Goal: Task Accomplishment & Management: Complete application form

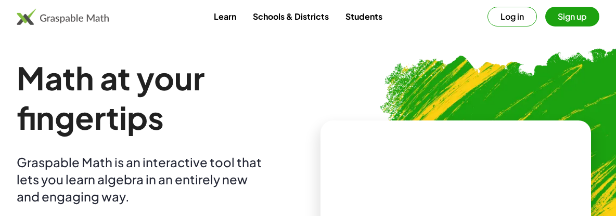
click at [306, 105] on img at bounding box center [508, 196] width 448 height 378
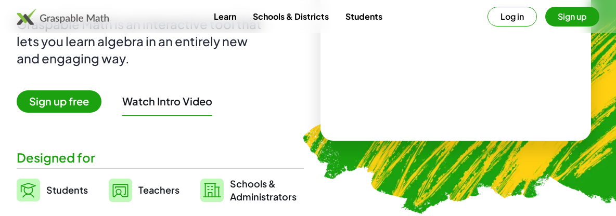
scroll to position [185, 0]
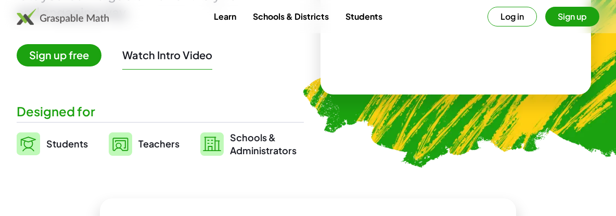
click at [52, 59] on span "Sign up free" at bounding box center [59, 55] width 85 height 22
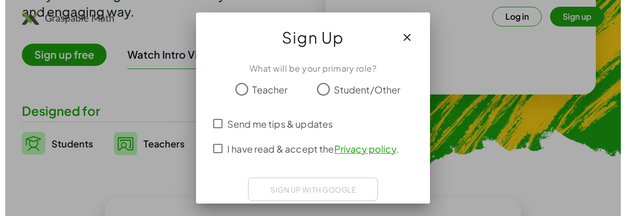
scroll to position [0, 0]
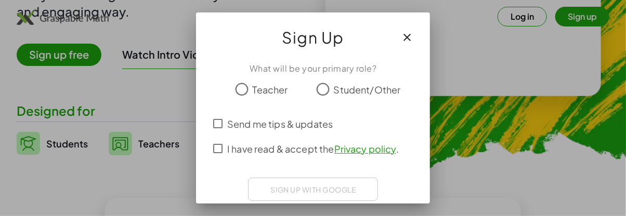
drag, startPoint x: 398, startPoint y: 34, endPoint x: 389, endPoint y: 34, distance: 8.8
click at [401, 34] on icon "button" at bounding box center [407, 37] width 12 height 12
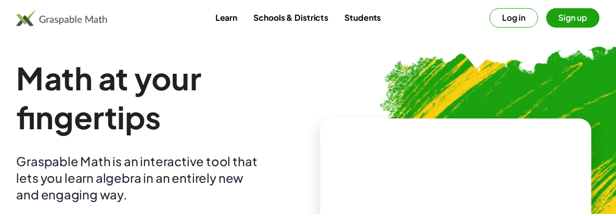
scroll to position [185, 0]
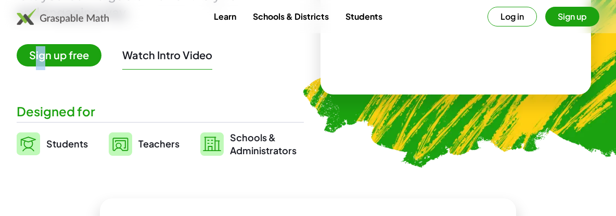
drag, startPoint x: 35, startPoint y: 59, endPoint x: 43, endPoint y: 59, distance: 7.8
click at [43, 59] on span "Sign up free" at bounding box center [59, 55] width 85 height 22
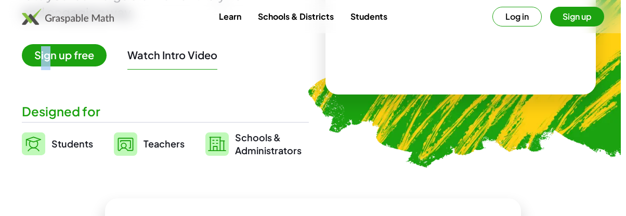
scroll to position [0, 0]
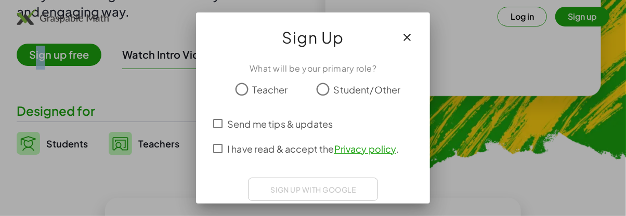
click at [399, 44] on button "button" at bounding box center [407, 37] width 25 height 25
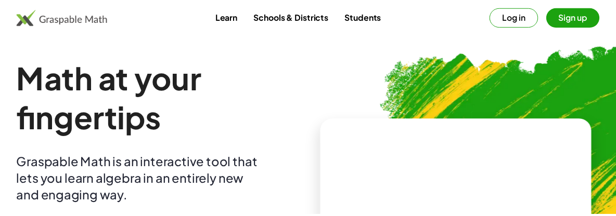
scroll to position [185, 0]
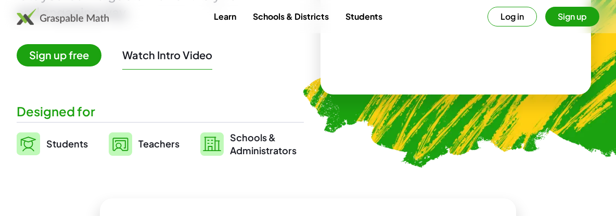
click at [132, 88] on div "Math at your fingertips Graspable Math is an interactive tool that lets you lea…" at bounding box center [160, 16] width 287 height 284
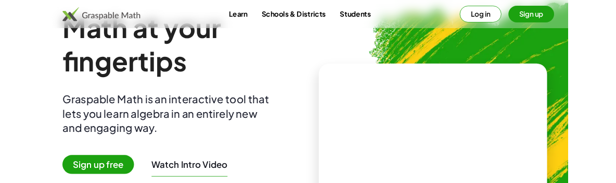
scroll to position [0, 0]
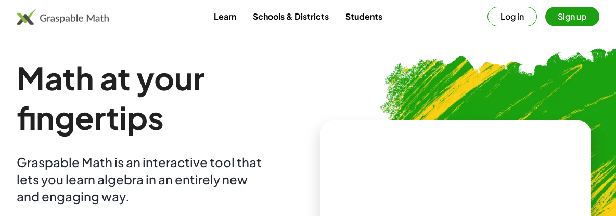
drag, startPoint x: 376, startPoint y: 151, endPoint x: 376, endPoint y: 122, distance: 29.1
click at [378, 161] on video at bounding box center [456, 200] width 156 height 78
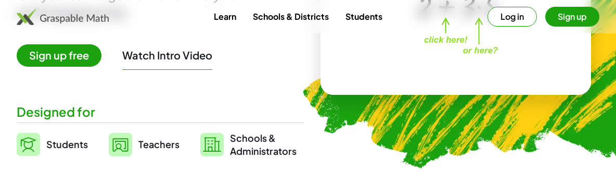
scroll to position [231, 0]
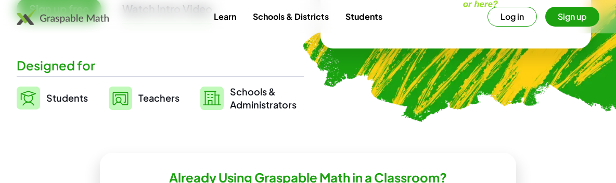
click at [558, 19] on button "Sign up" at bounding box center [572, 17] width 54 height 20
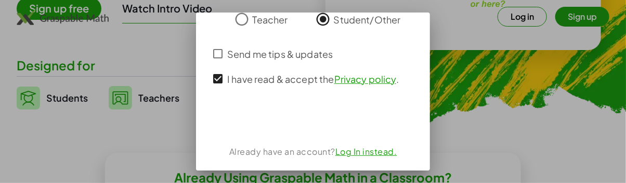
scroll to position [0, 0]
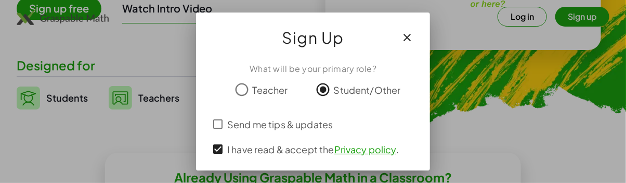
click at [398, 45] on button "button" at bounding box center [407, 37] width 25 height 25
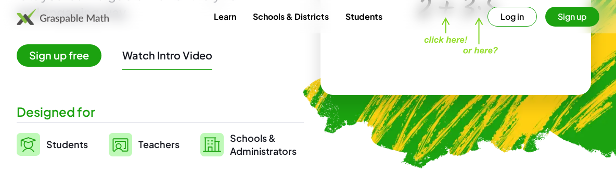
scroll to position [138, 0]
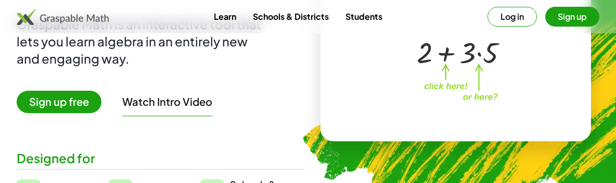
click at [75, 104] on span "Sign up free" at bounding box center [59, 102] width 85 height 22
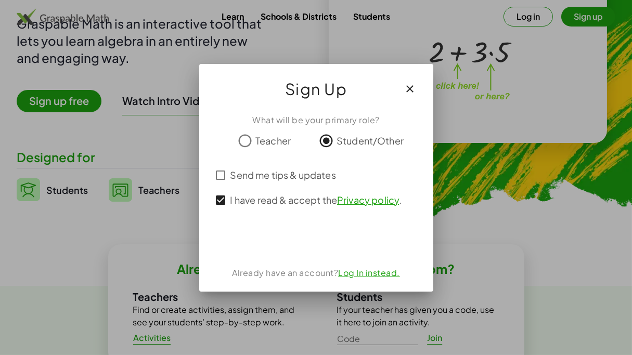
scroll to position [0, 0]
